Goal: Task Accomplishment & Management: Manage account settings

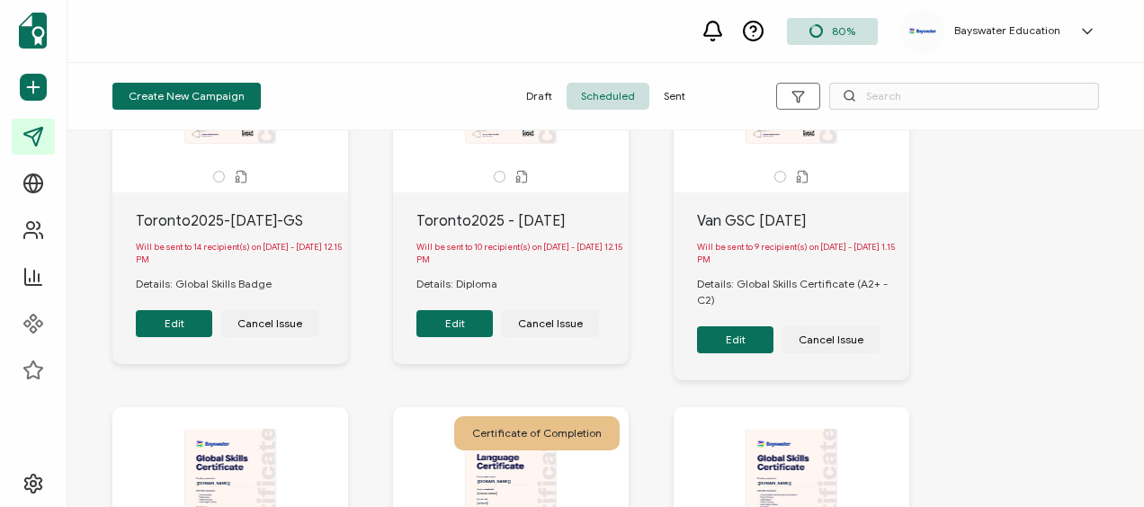
scroll to position [90, 0]
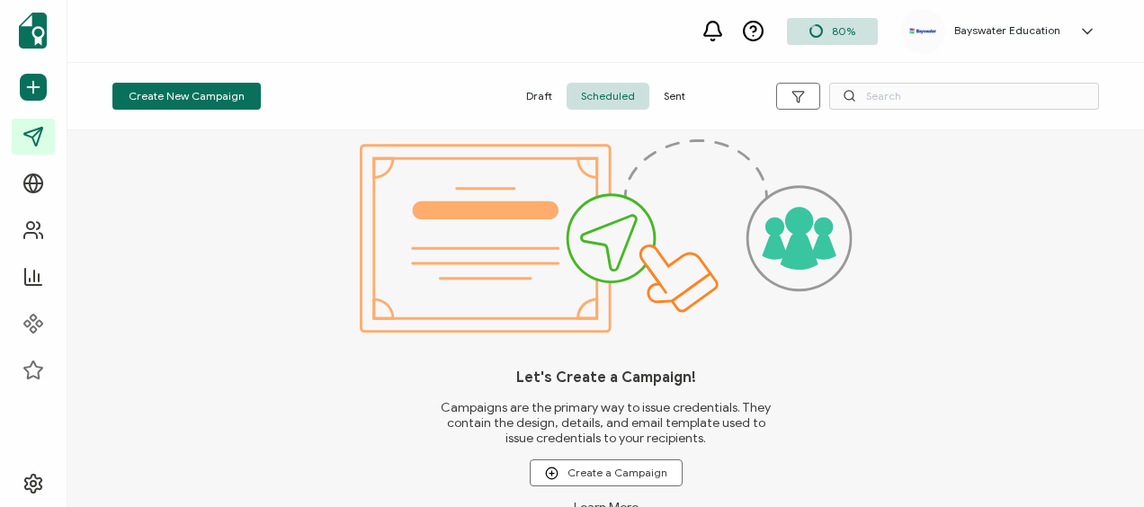
click at [851, 27] on span "80%" at bounding box center [843, 30] width 23 height 13
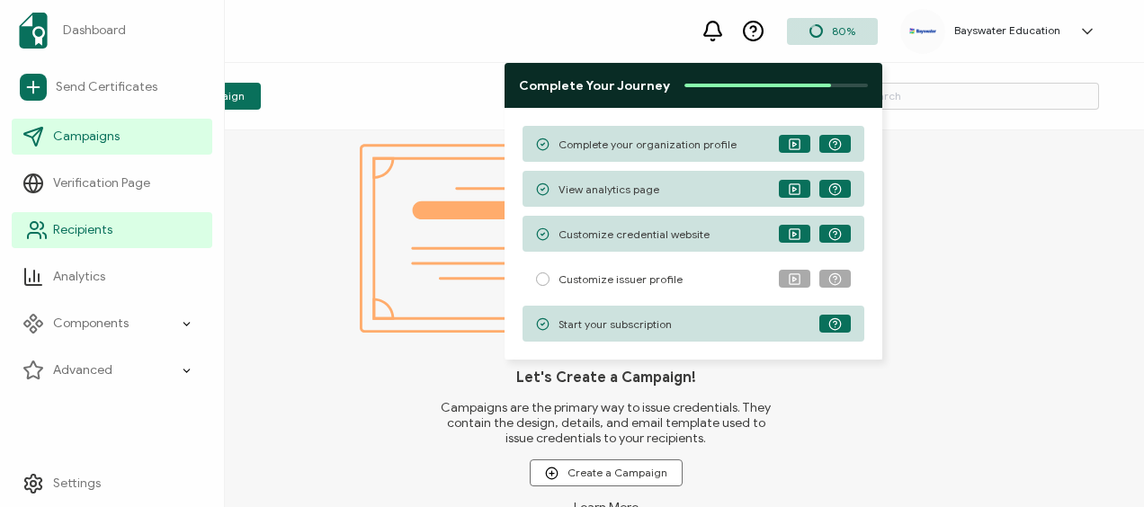
click at [98, 227] on span "Recipients" at bounding box center [82, 230] width 59 height 18
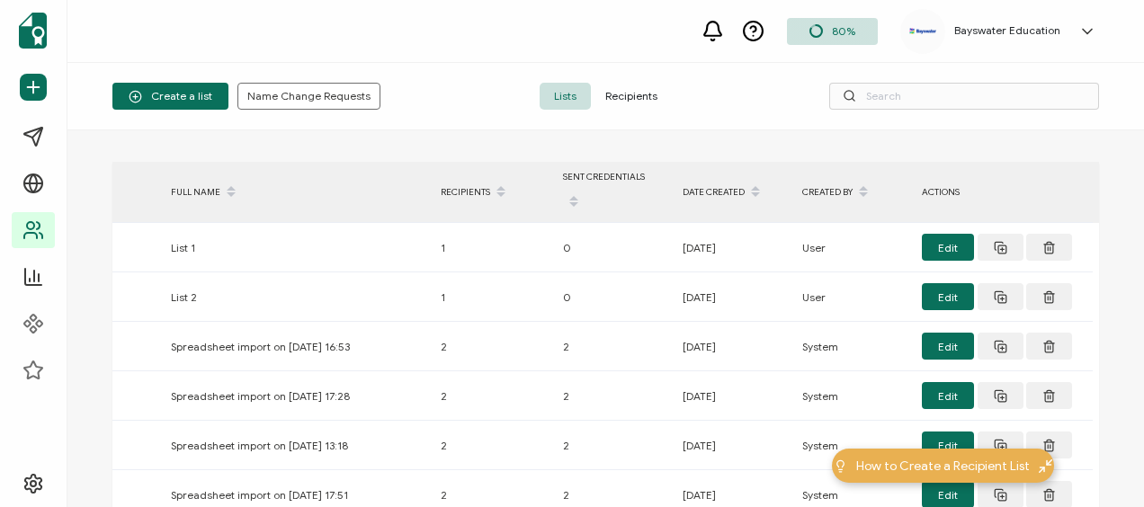
click at [627, 94] on span "Recipients" at bounding box center [631, 96] width 81 height 27
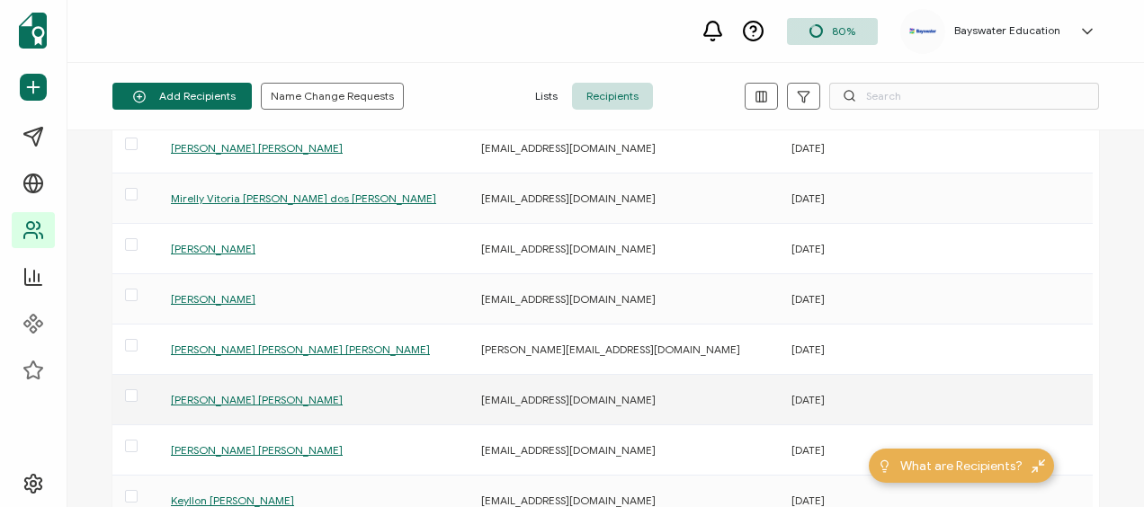
scroll to position [360, 0]
